Goal: Task Accomplishment & Management: Use online tool/utility

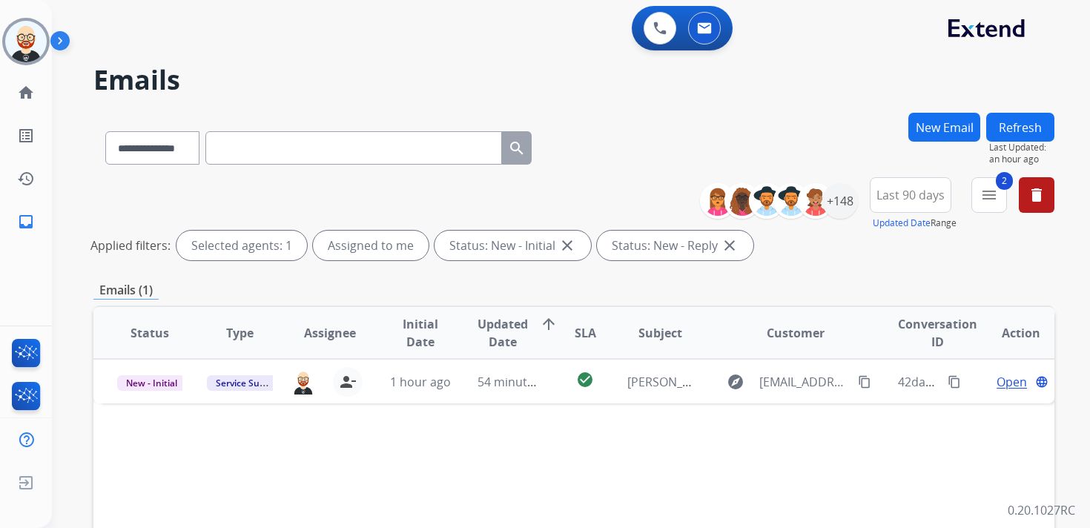
select select "**********"
click at [16, 57] on img at bounding box center [26, 42] width 42 height 42
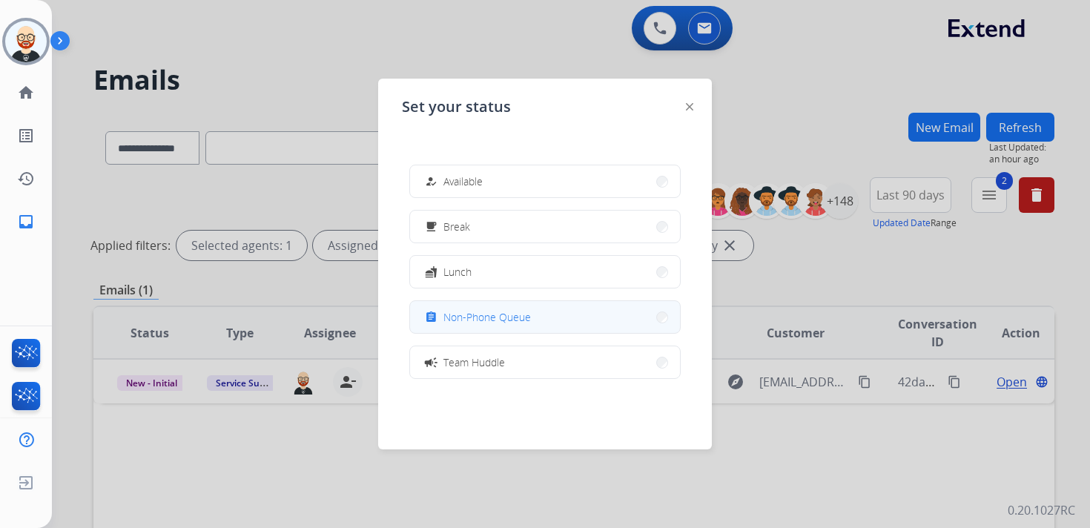
click at [446, 318] on div "assignment Non-Phone Queue" at bounding box center [476, 317] width 109 height 18
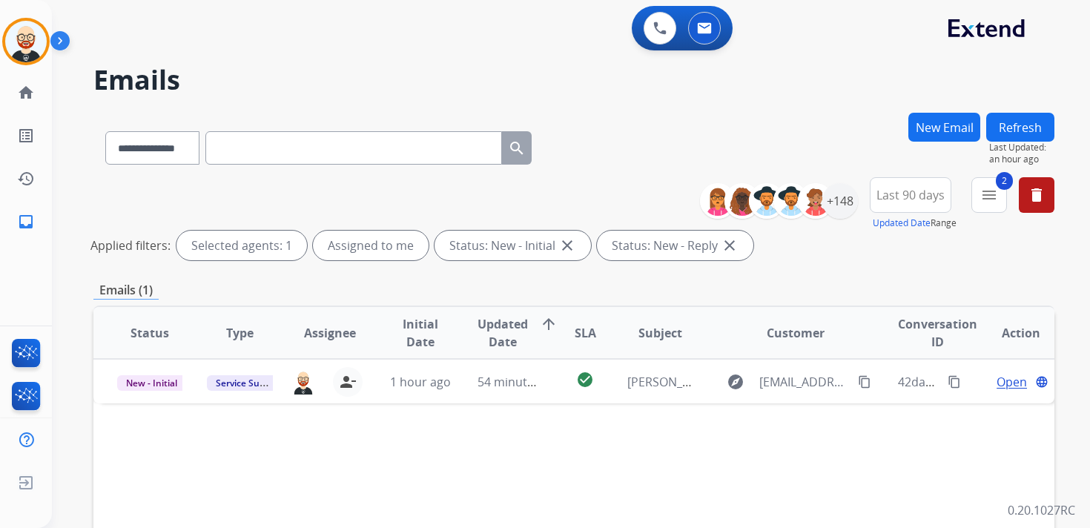
click at [1019, 136] on button "Refresh" at bounding box center [1020, 127] width 68 height 29
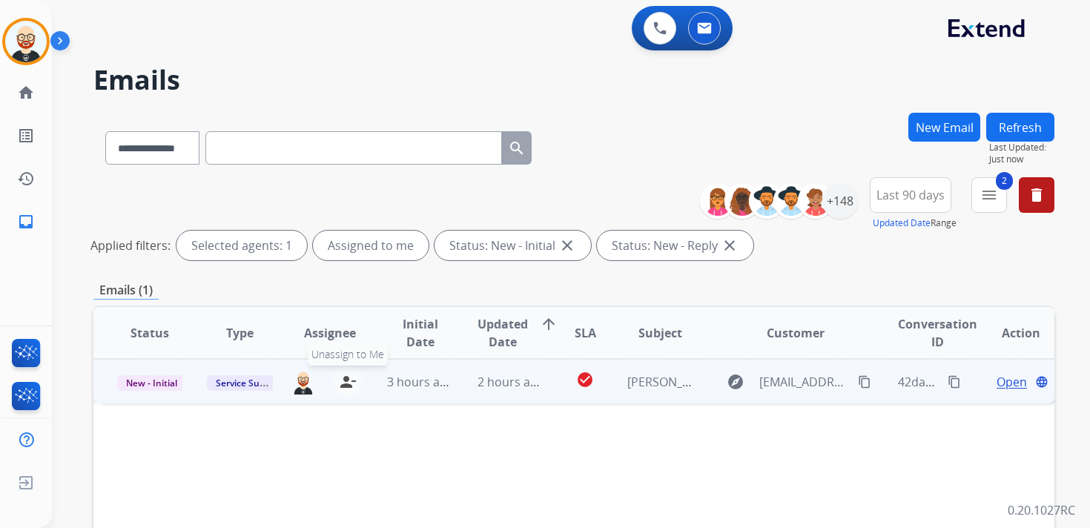
click at [347, 388] on mat-icon "person_remove" at bounding box center [348, 382] width 18 height 18
click at [347, 388] on mat-icon "person_add" at bounding box center [351, 382] width 18 height 18
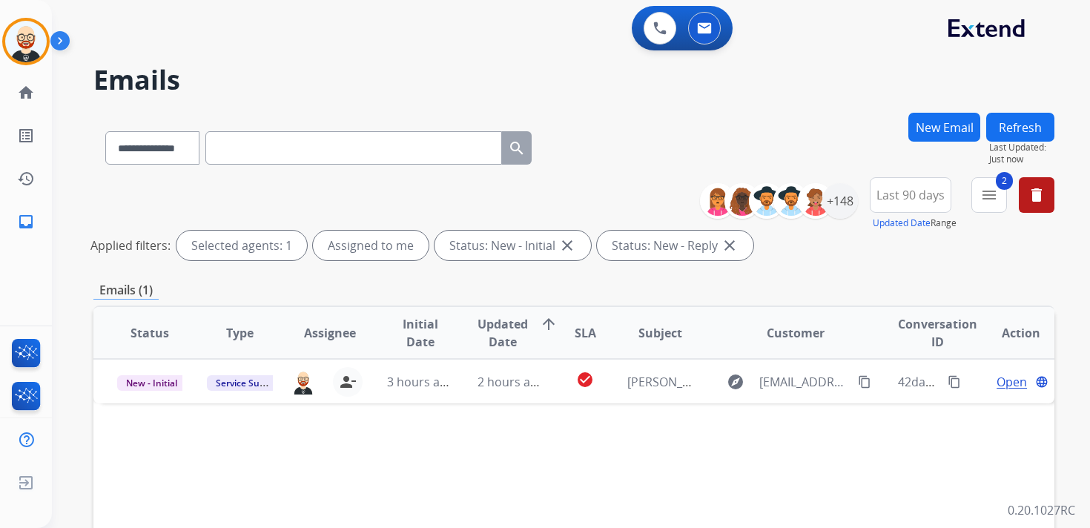
click at [1039, 122] on button "Refresh" at bounding box center [1020, 127] width 68 height 29
click at [990, 200] on mat-icon "menu" at bounding box center [989, 195] width 18 height 18
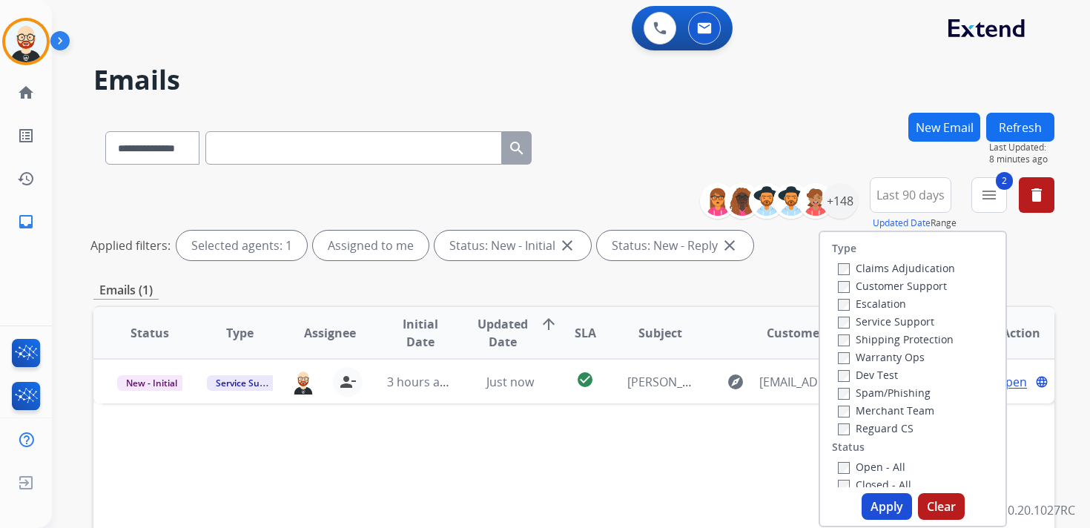
click at [1059, 294] on div "**********" at bounding box center [571, 264] width 1038 height 528
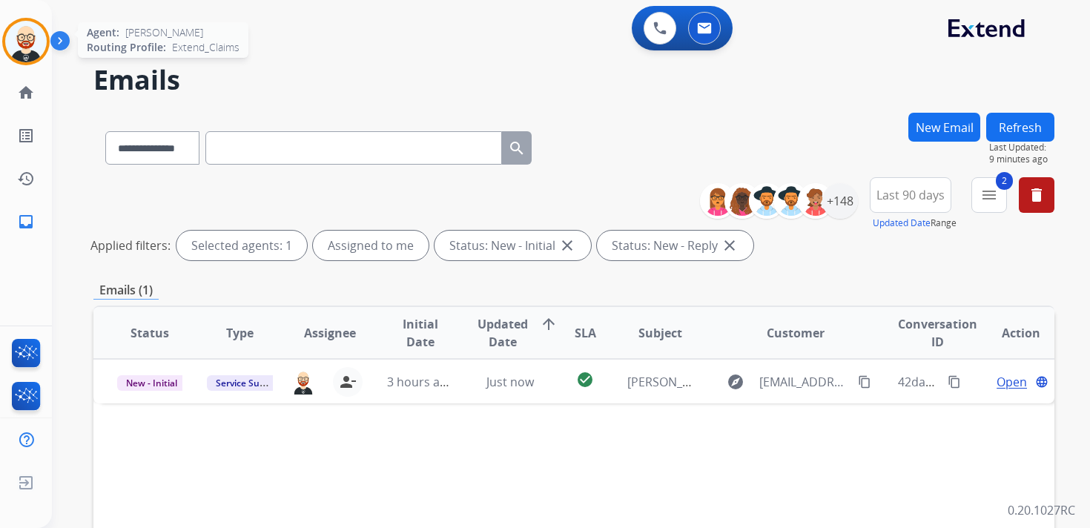
click at [34, 41] on img at bounding box center [26, 42] width 42 height 42
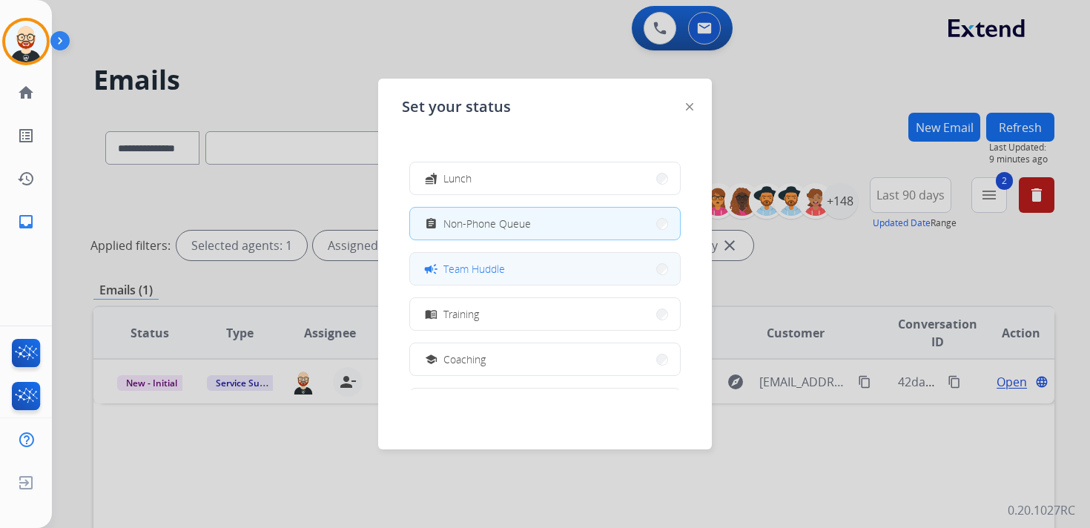
scroll to position [234, 0]
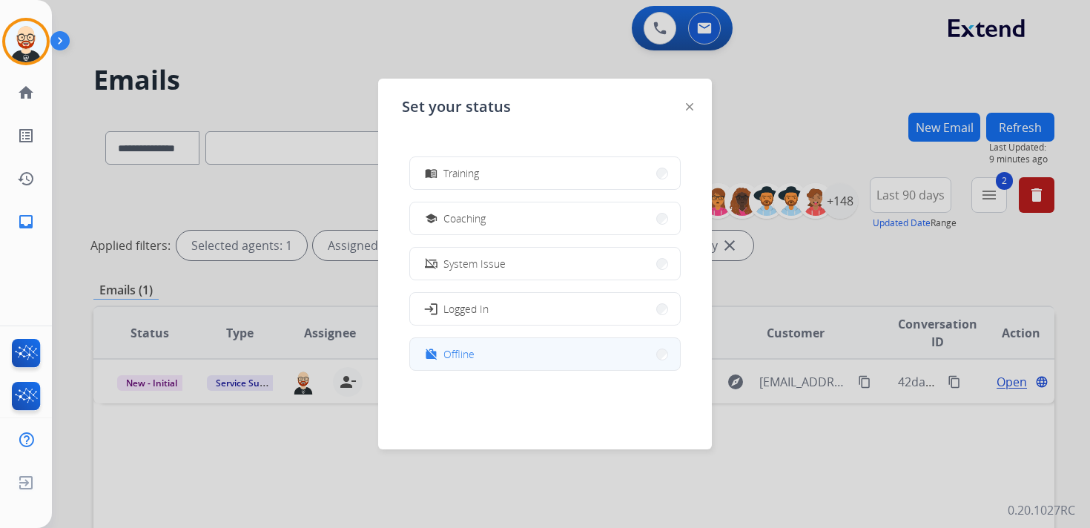
click at [487, 363] on button "work_off Offline" at bounding box center [545, 354] width 270 height 32
